Goal: Transaction & Acquisition: Book appointment/travel/reservation

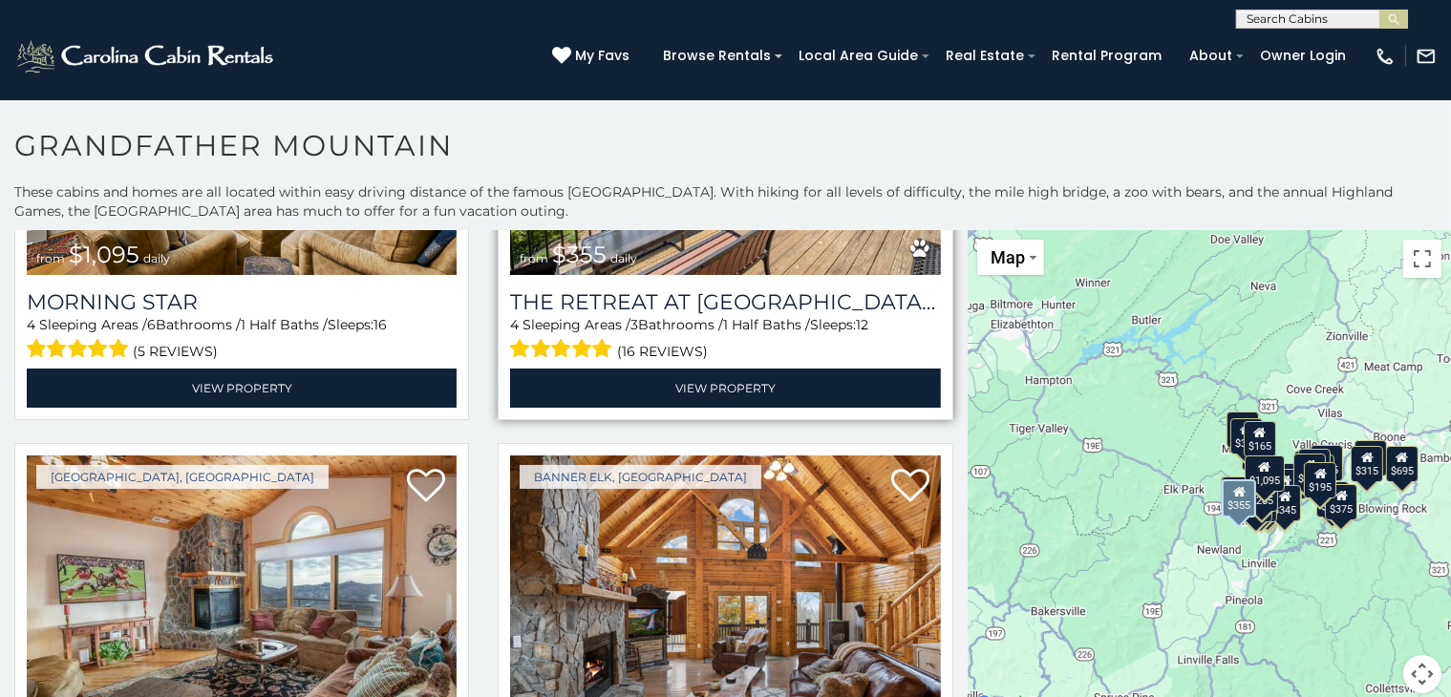
scroll to position [573, 0]
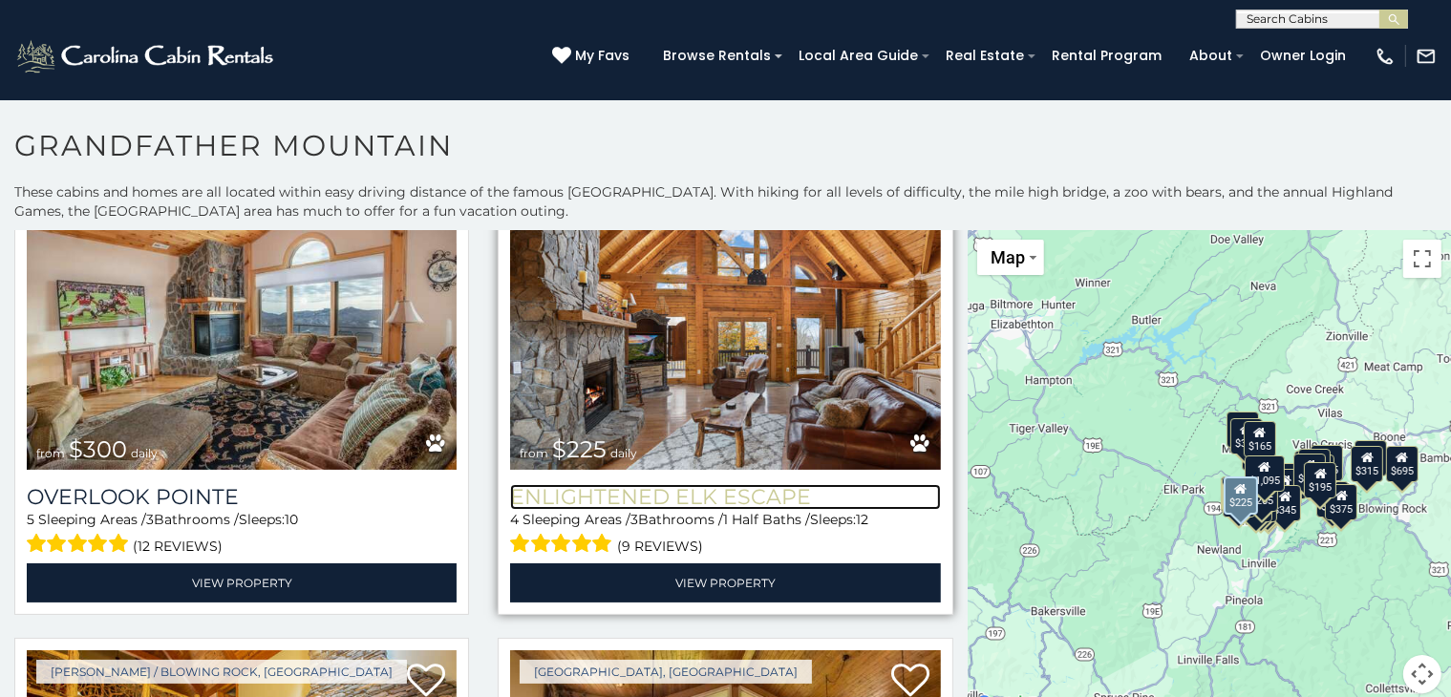
drag, startPoint x: 609, startPoint y: 365, endPoint x: 668, endPoint y: 486, distance: 134.6
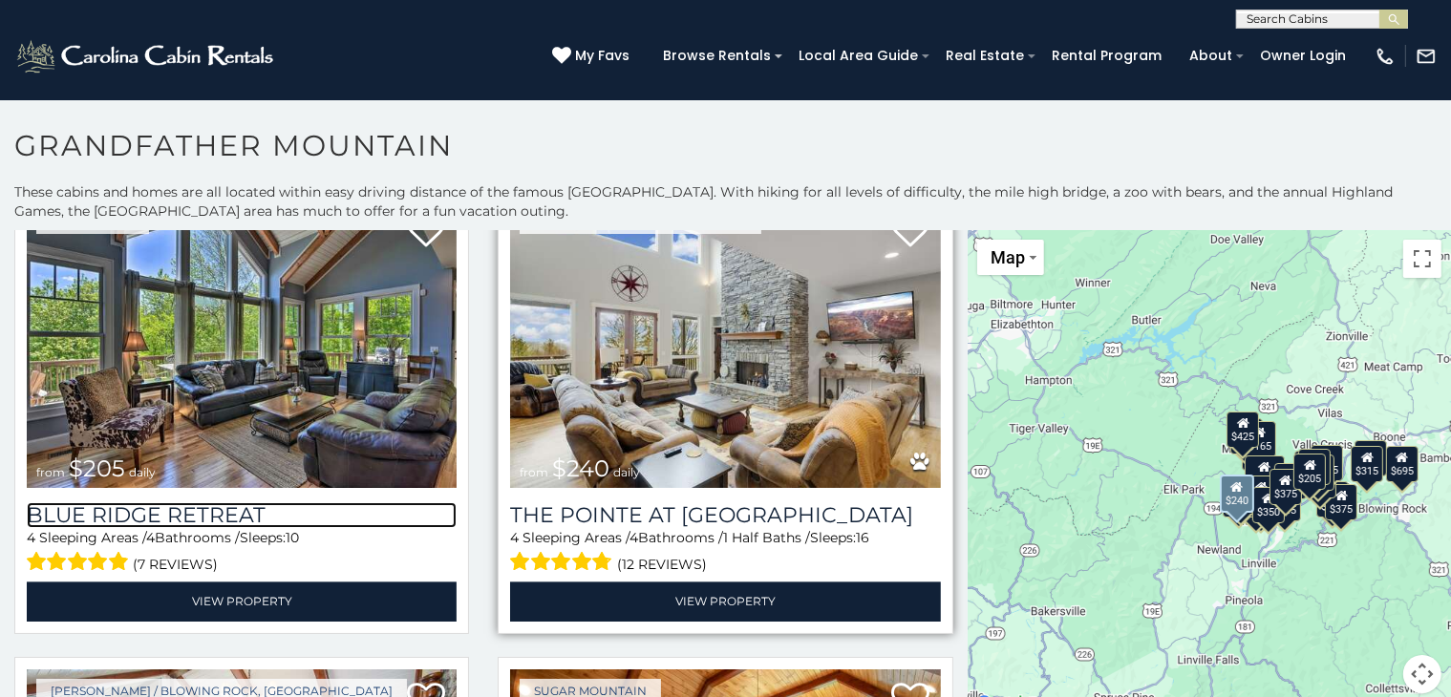
scroll to position [4298, 0]
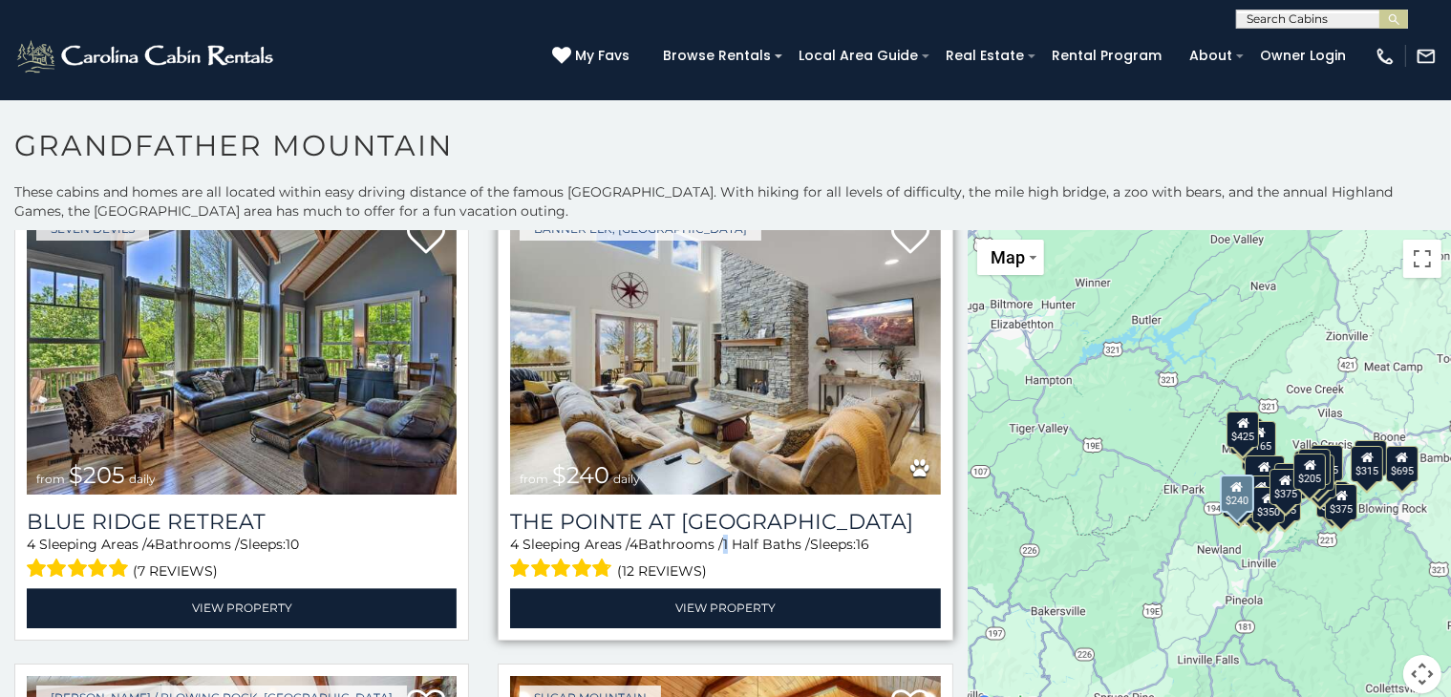
drag, startPoint x: 706, startPoint y: 471, endPoint x: 726, endPoint y: 483, distance: 23.6
click at [726, 536] on span "1 Half Baths /" at bounding box center [766, 544] width 87 height 17
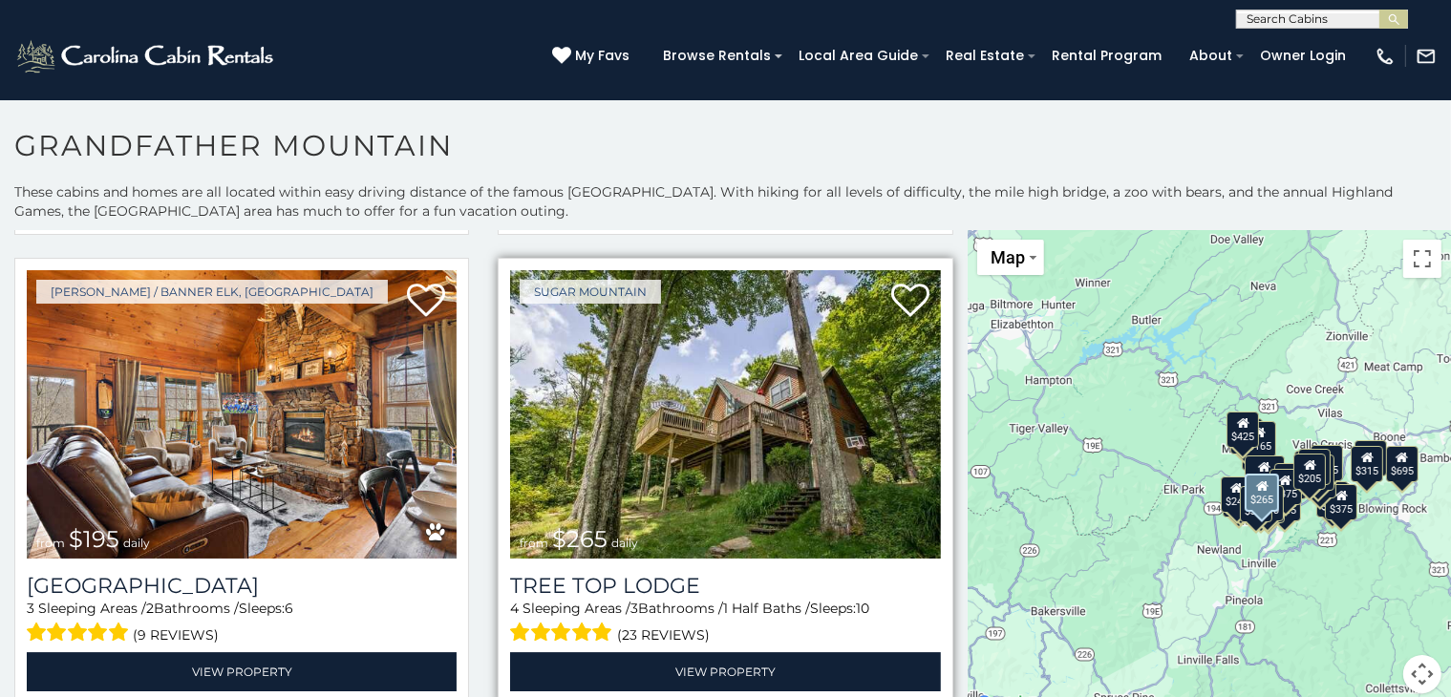
scroll to position [6112, 0]
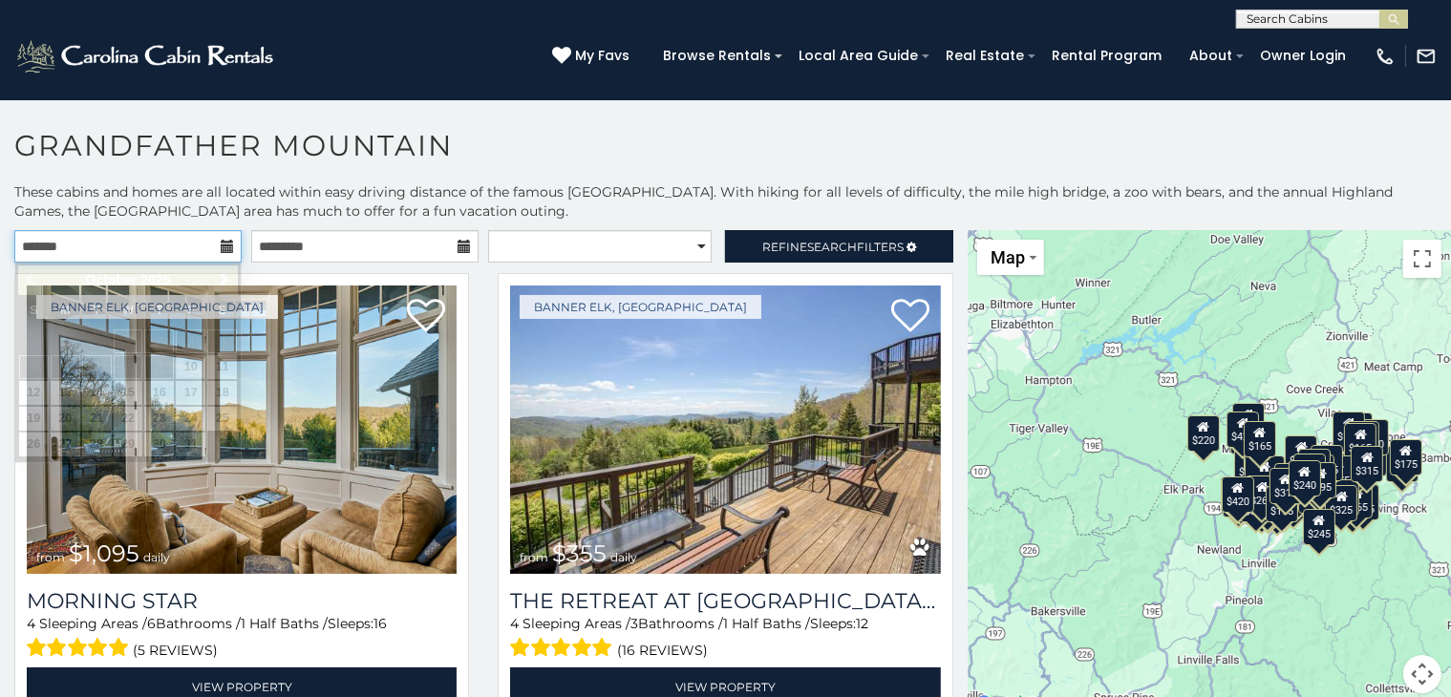
click at [194, 238] on input "text" at bounding box center [127, 246] width 227 height 32
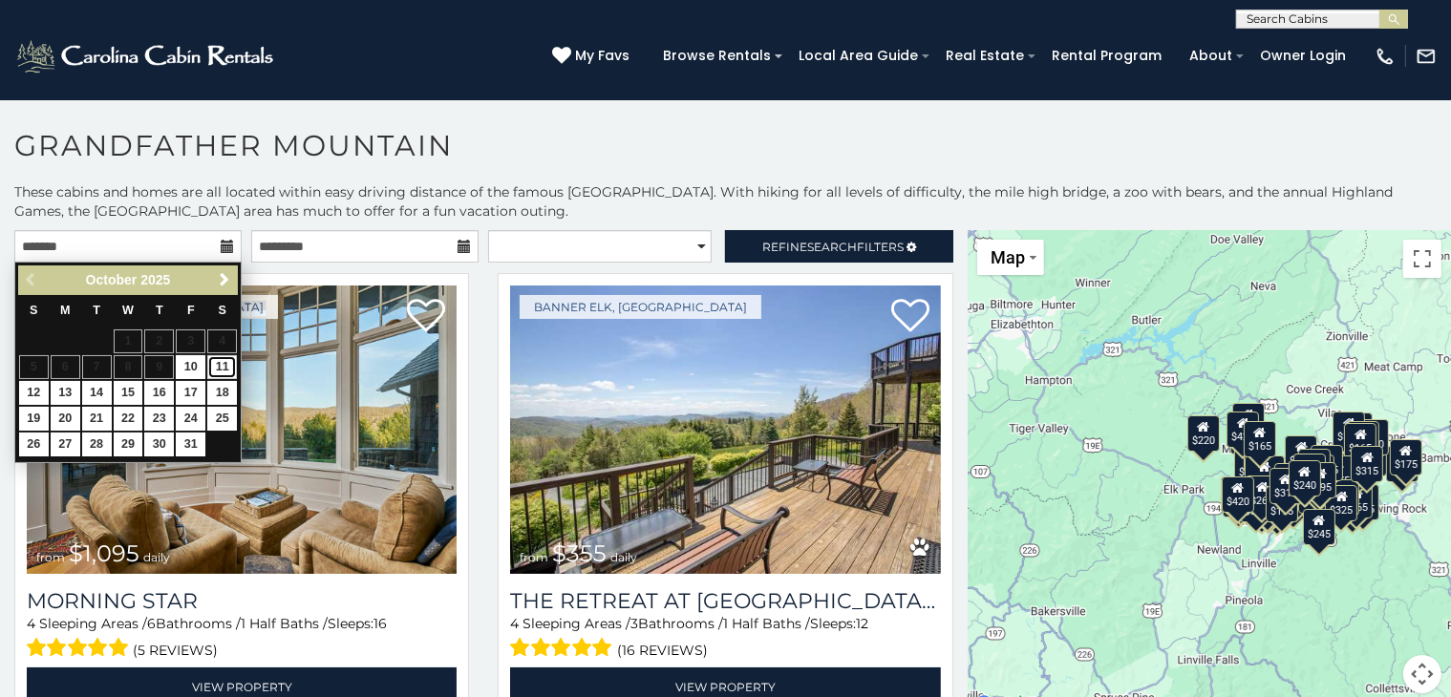
click at [219, 372] on link "11" at bounding box center [222, 367] width 30 height 24
type input "**********"
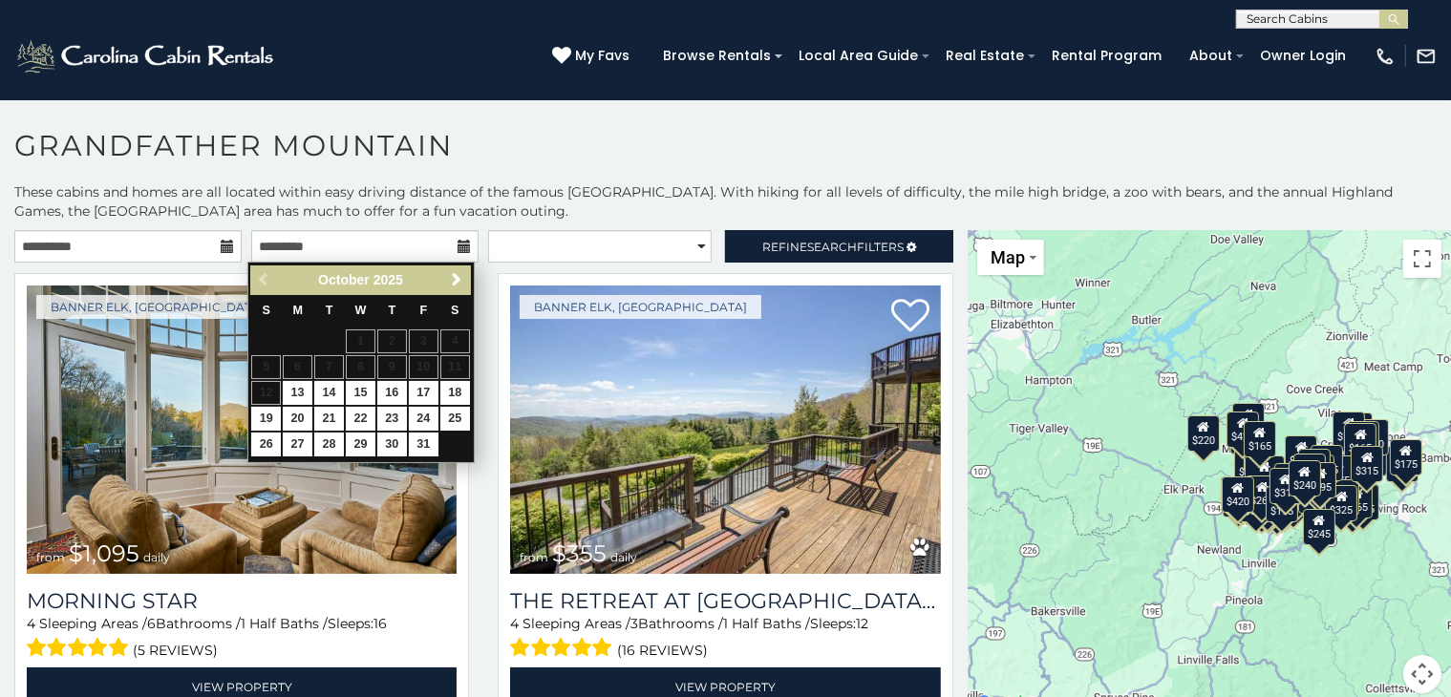
click at [270, 391] on table "S M T W T F S 1 2 3 4 5 6 7 8 9 10 11 12 13 14 15 16 17 18 19 20 21 22 23 24 25…" at bounding box center [360, 376] width 220 height 163
click at [270, 393] on table "S M T W T F S 1 2 3 4 5 6 7 8 9 10 11 12 13 14 15 16 17 18 19 20 21 22 23 24 25…" at bounding box center [360, 376] width 220 height 163
click at [290, 396] on link "13" at bounding box center [298, 393] width 30 height 24
type input "**********"
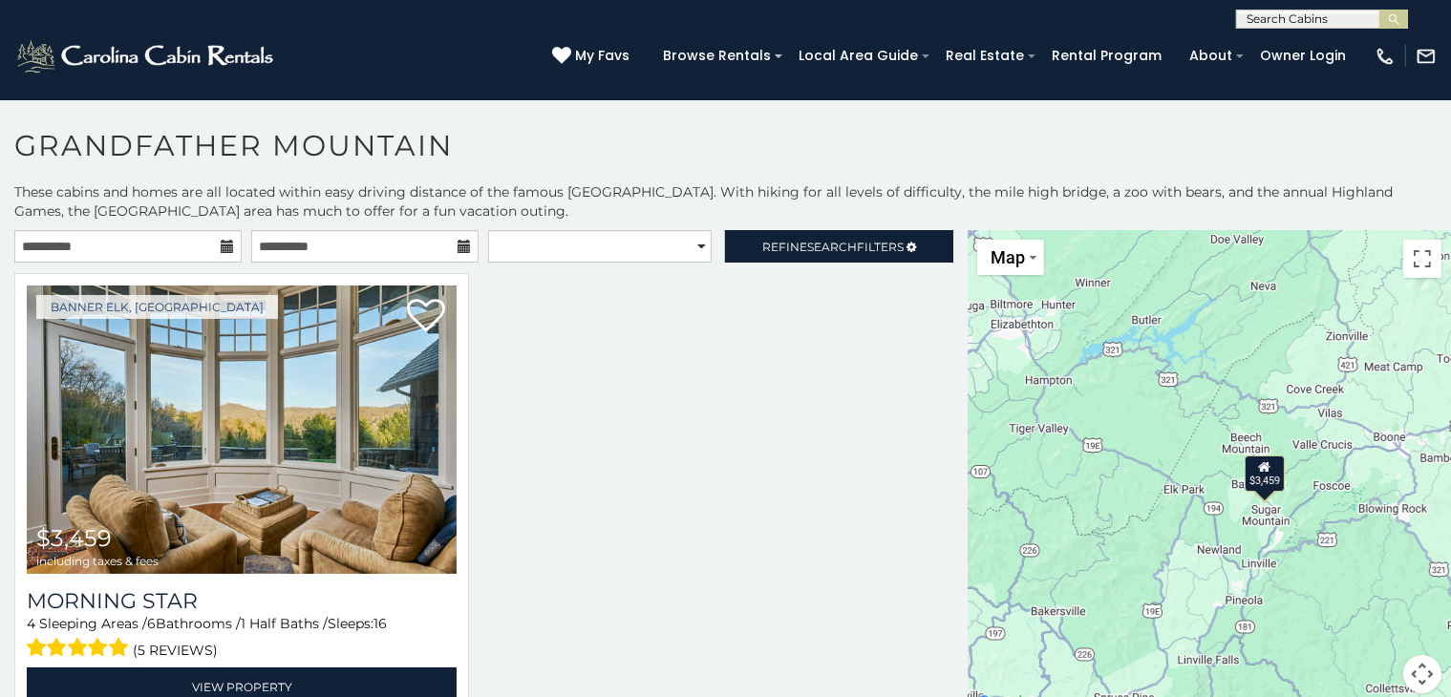
click at [221, 248] on icon at bounding box center [227, 246] width 13 height 13
click at [809, 251] on span "Search" at bounding box center [832, 247] width 50 height 14
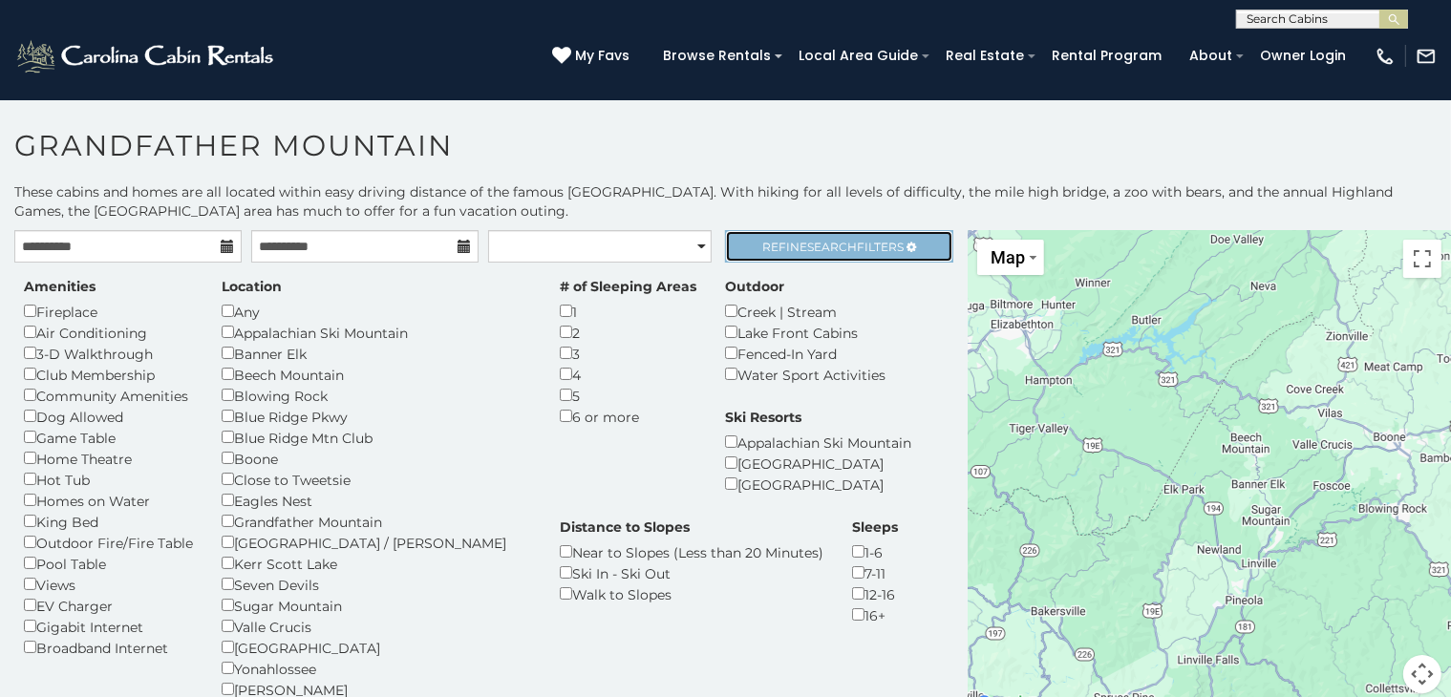
click at [771, 247] on span "Refine Search Filters" at bounding box center [832, 247] width 141 height 14
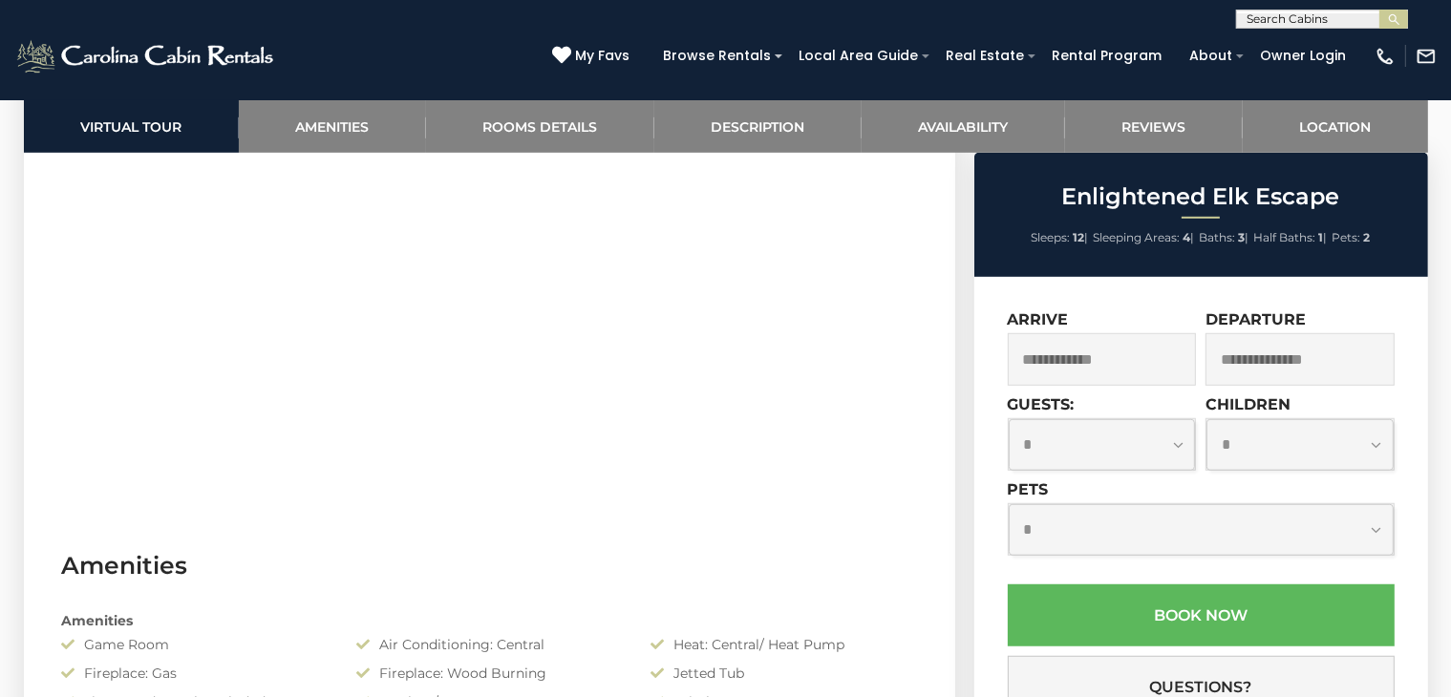
scroll to position [1146, 0]
click at [1158, 366] on input "text" at bounding box center [1102, 359] width 189 height 53
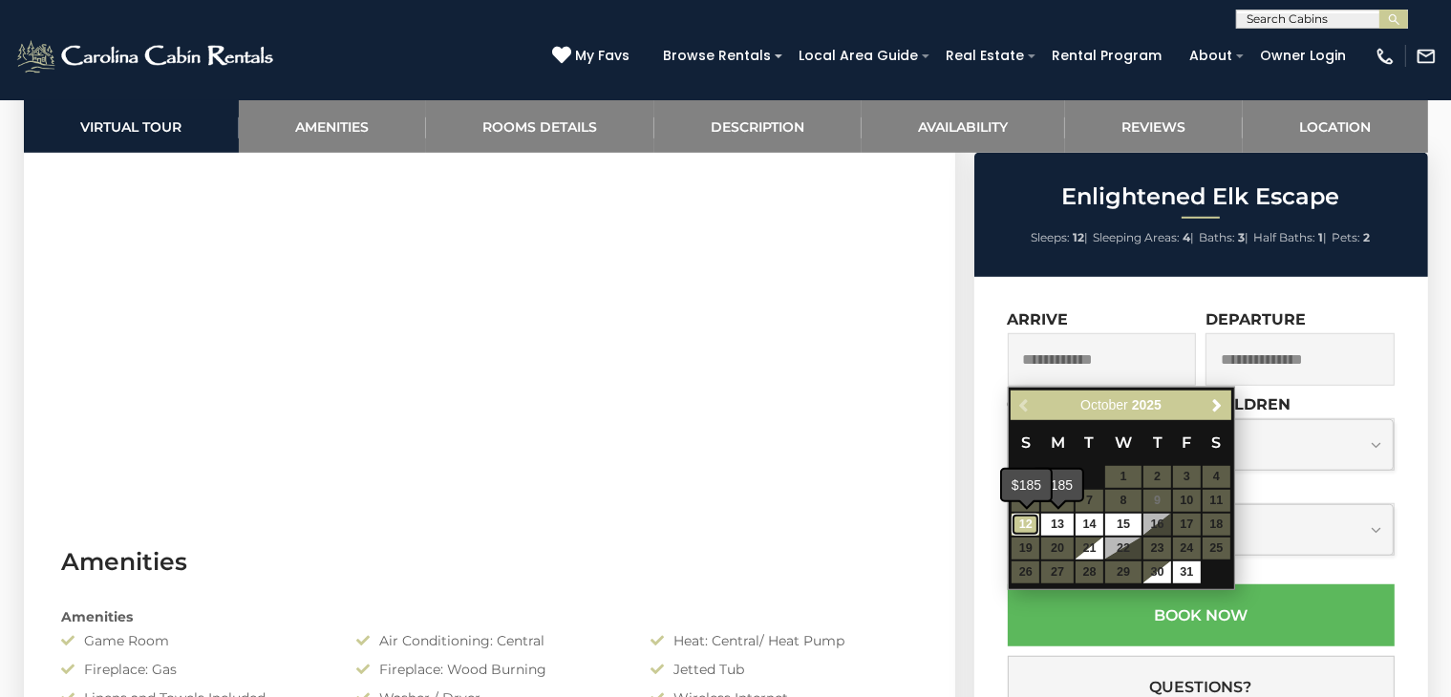
click at [1023, 523] on link "12" at bounding box center [1025, 525] width 28 height 22
type input "**********"
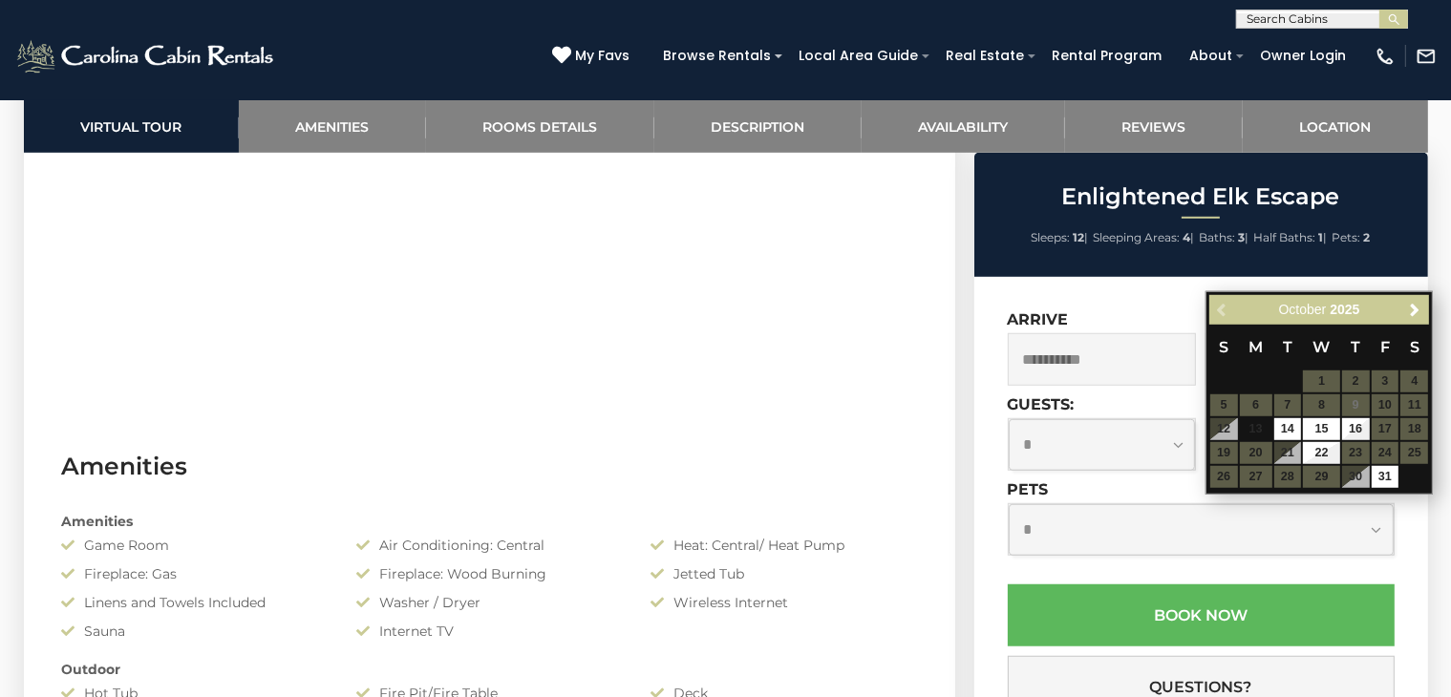
scroll to position [1624, 0]
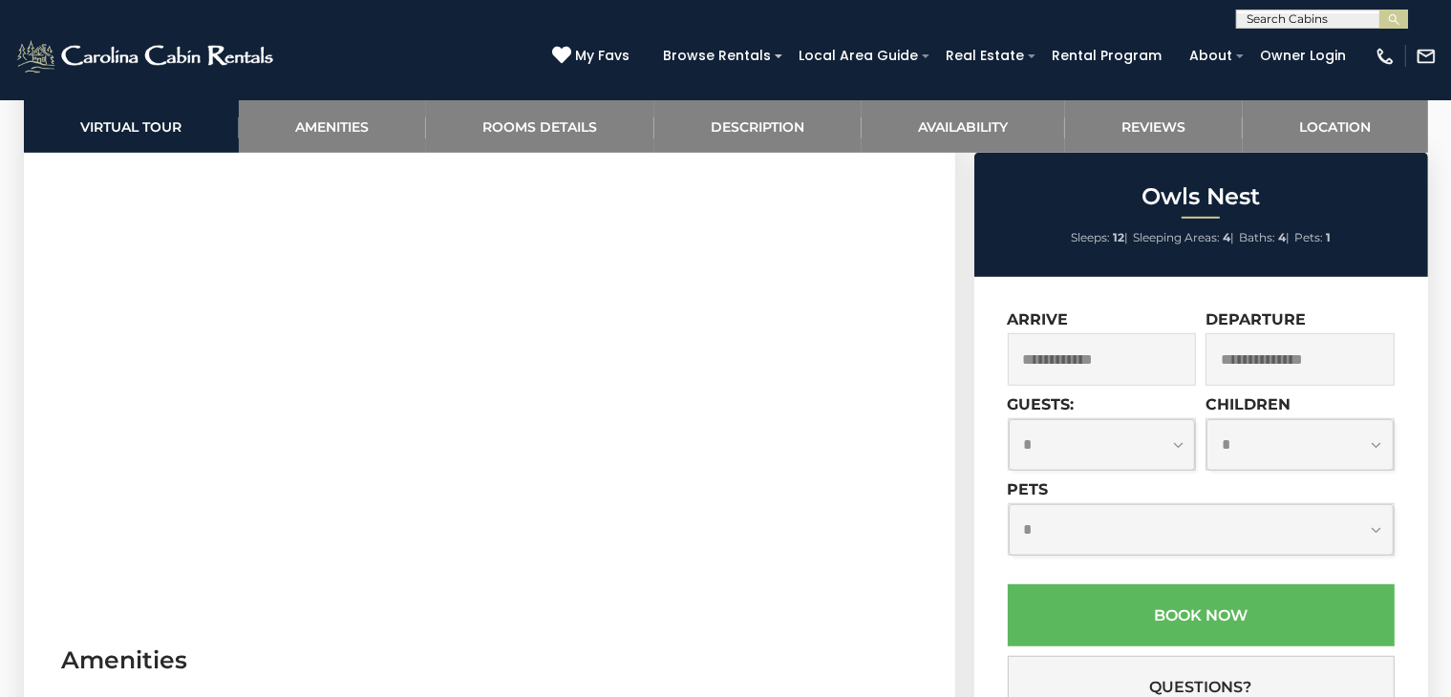
scroll to position [1051, 0]
click at [1138, 348] on input "text" at bounding box center [1102, 359] width 189 height 53
